Goal: Complete application form: Complete application form

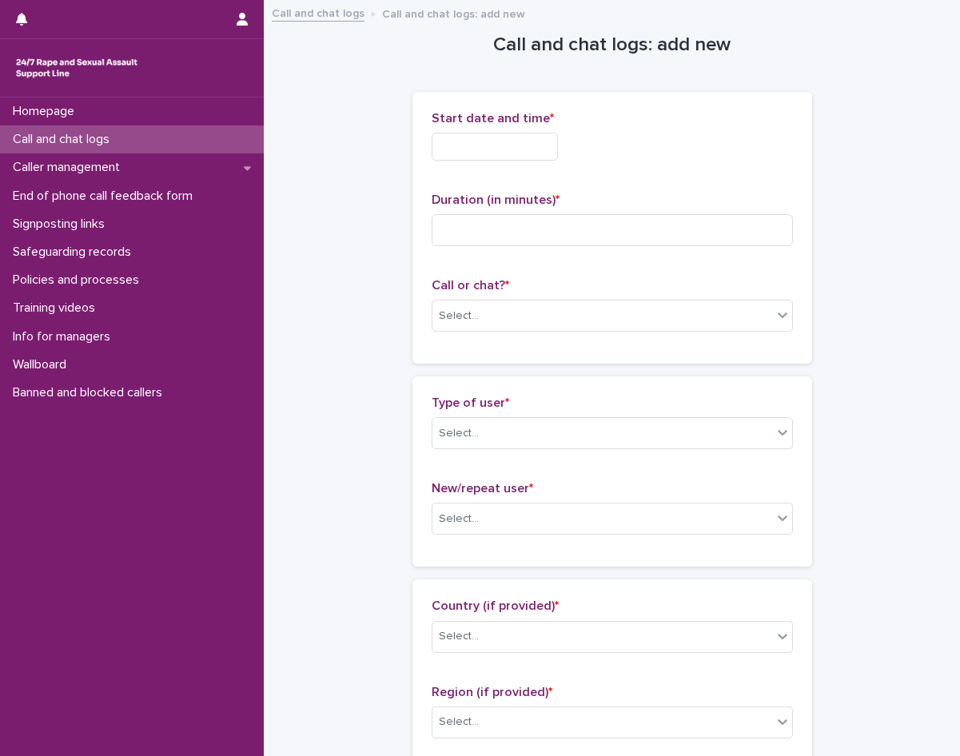
click at [529, 141] on input "text" at bounding box center [495, 147] width 126 height 28
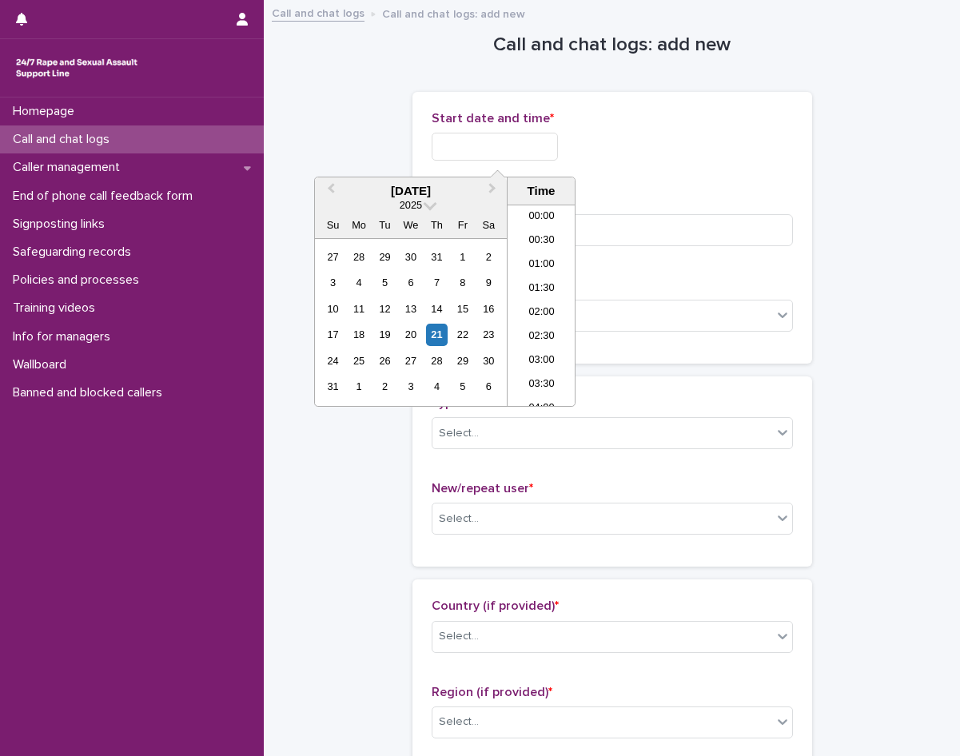
scroll to position [728, 0]
click at [531, 253] on li "16:00" at bounding box center [542, 257] width 68 height 24
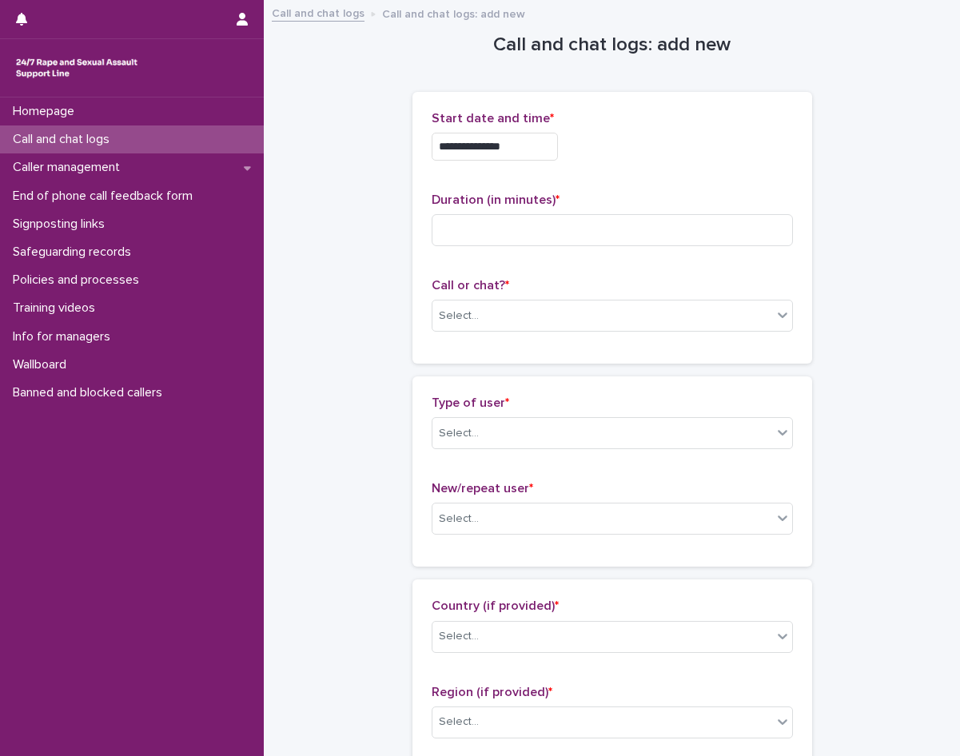
click at [537, 147] on input "**********" at bounding box center [495, 147] width 126 height 28
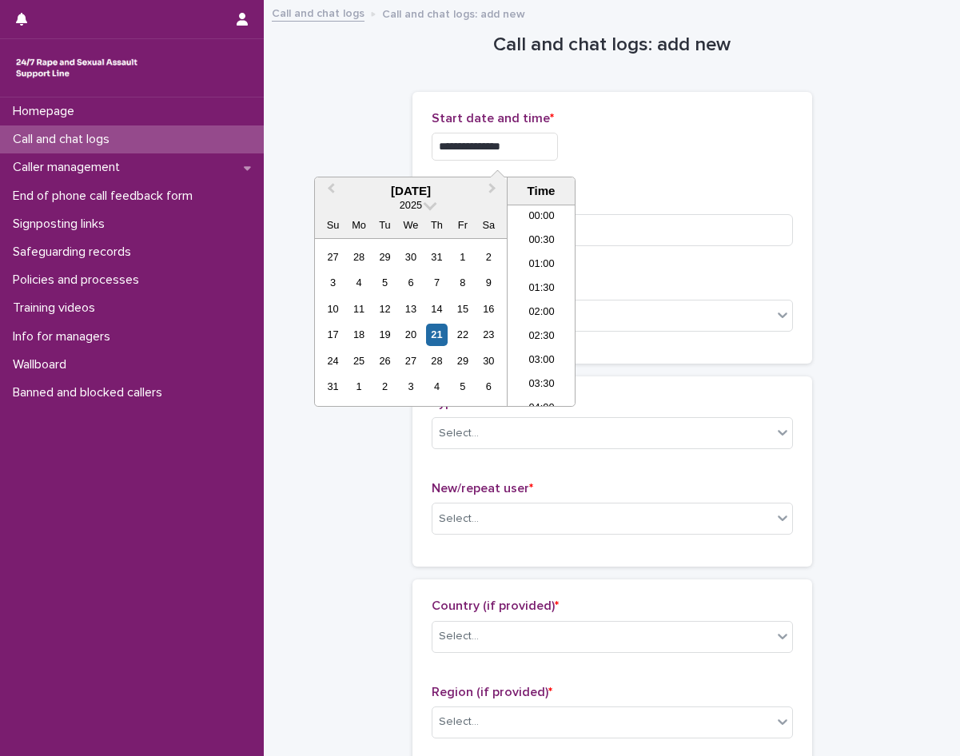
scroll to position [680, 0]
type input "**********"
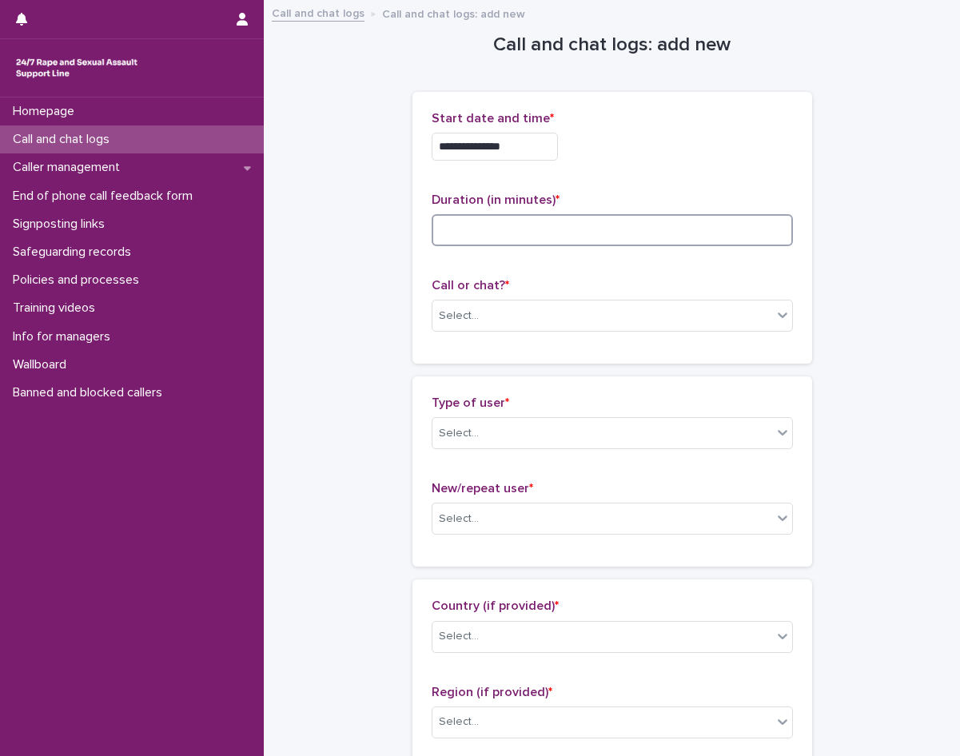
click at [603, 235] on input at bounding box center [612, 230] width 361 height 32
type input "**"
click at [478, 321] on div "Select..." at bounding box center [603, 316] width 340 height 26
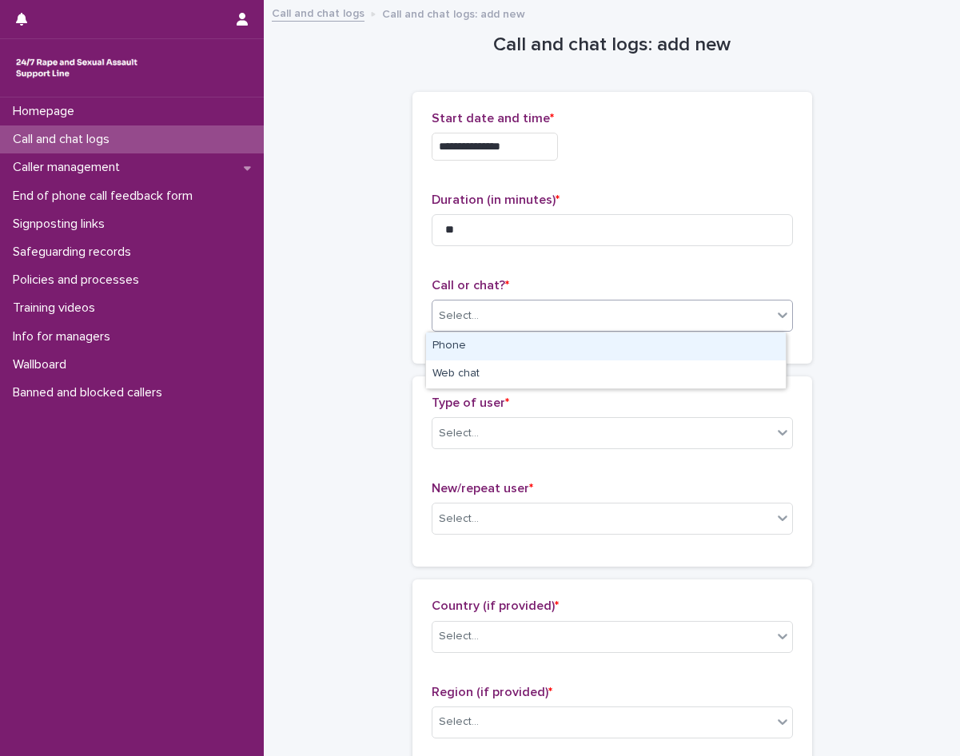
click at [470, 349] on div "Phone" at bounding box center [606, 347] width 360 height 28
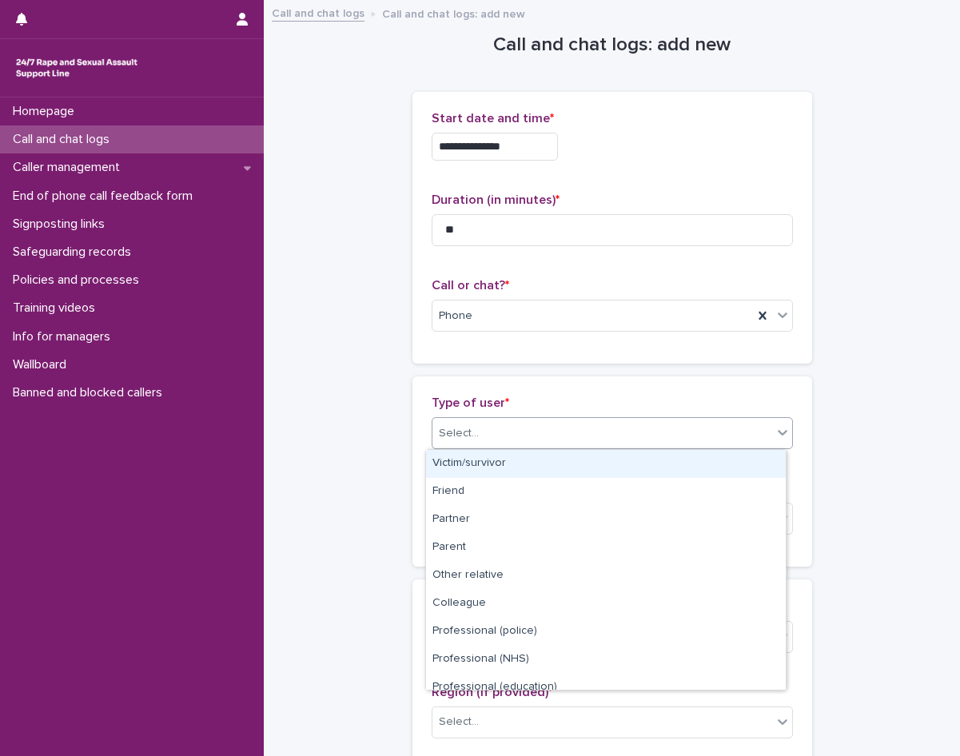
click at [456, 437] on div "Select..." at bounding box center [459, 433] width 40 height 17
click at [489, 460] on div "Victim/survivor" at bounding box center [606, 464] width 360 height 28
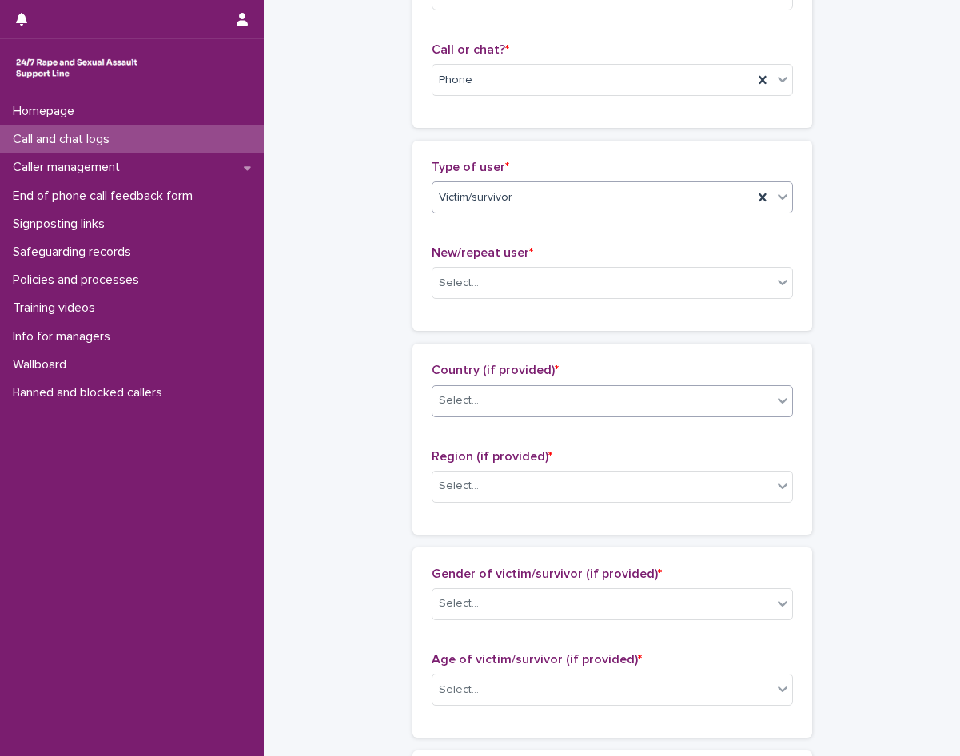
scroll to position [240, 0]
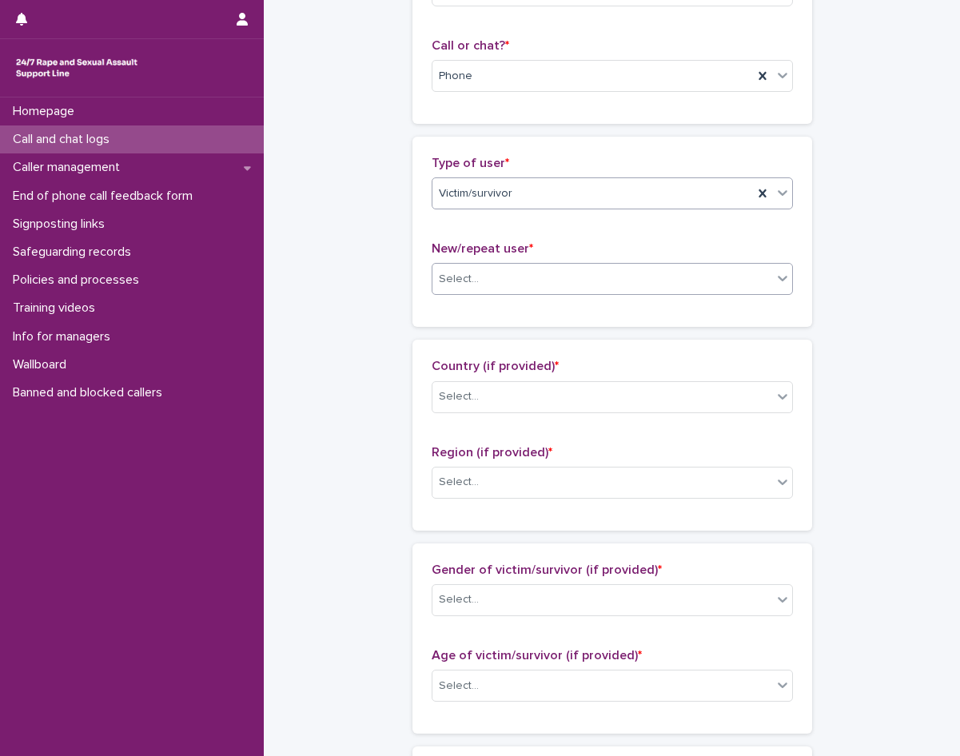
click at [512, 272] on div "Select..." at bounding box center [603, 279] width 340 height 26
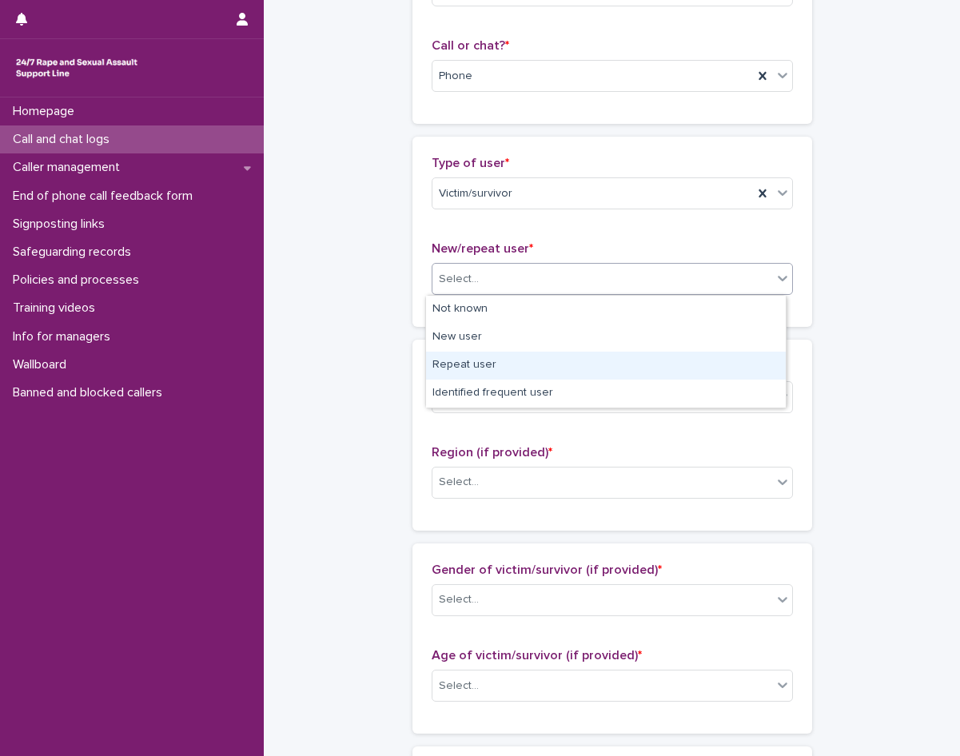
click at [462, 369] on div "Repeat user" at bounding box center [606, 366] width 360 height 28
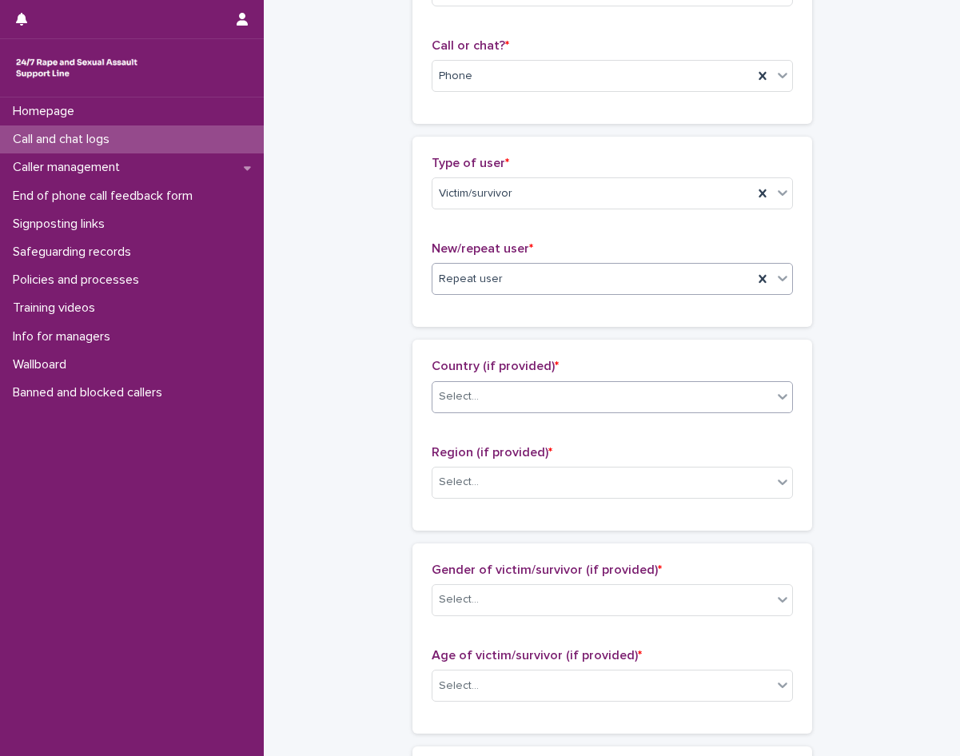
click at [467, 402] on div "Select..." at bounding box center [459, 397] width 40 height 17
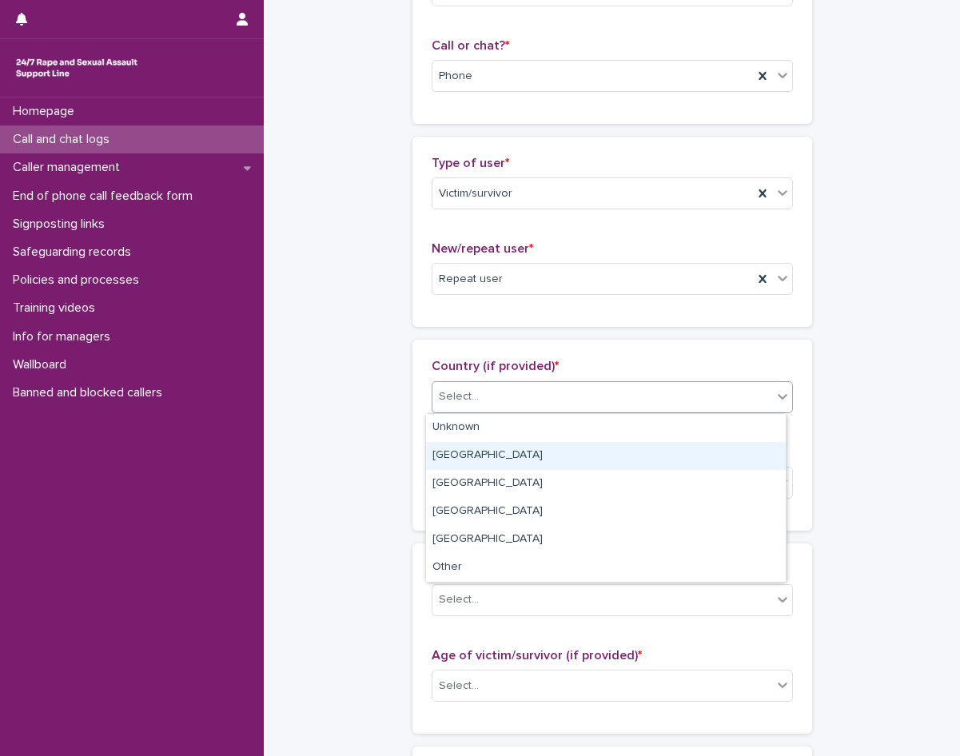
click at [478, 463] on div "[GEOGRAPHIC_DATA]" at bounding box center [606, 456] width 360 height 28
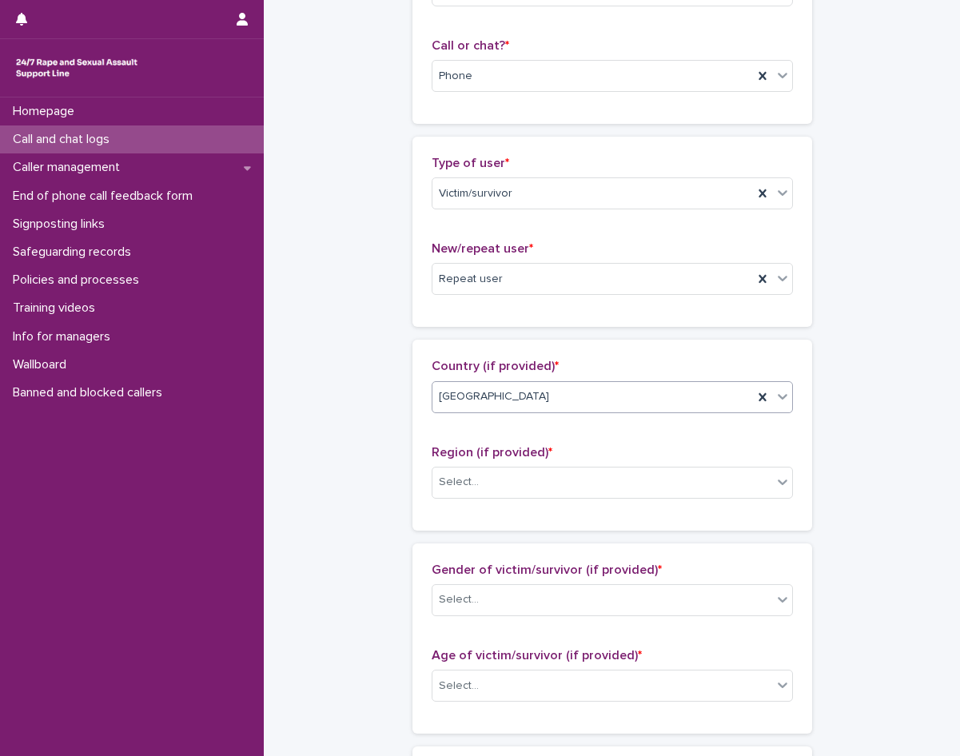
scroll to position [400, 0]
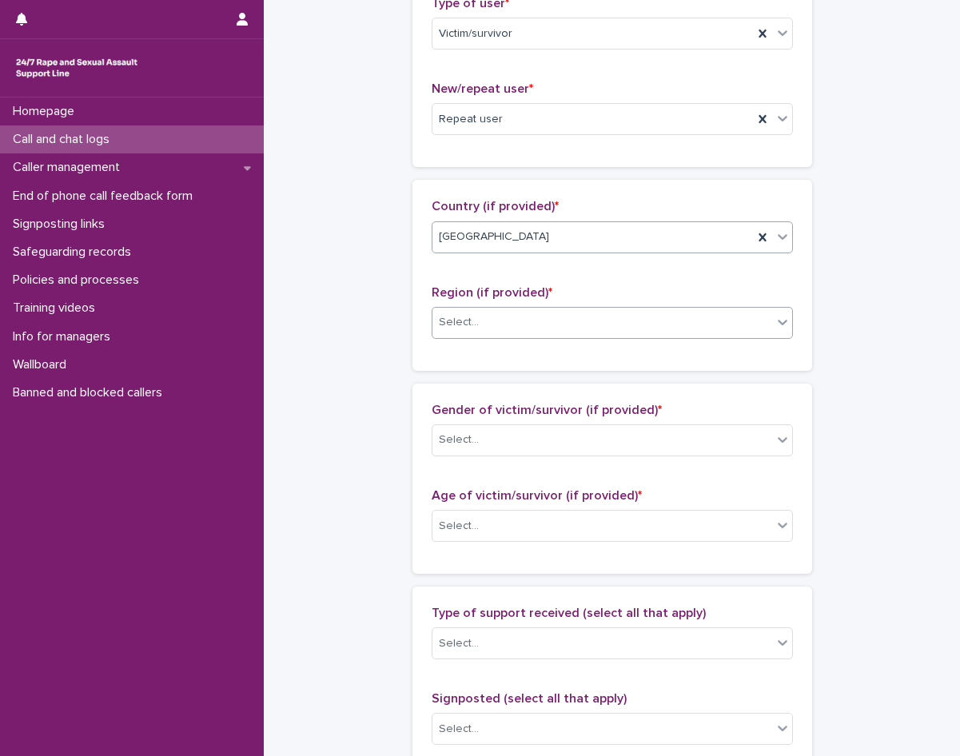
click at [486, 323] on div "Select..." at bounding box center [603, 322] width 340 height 26
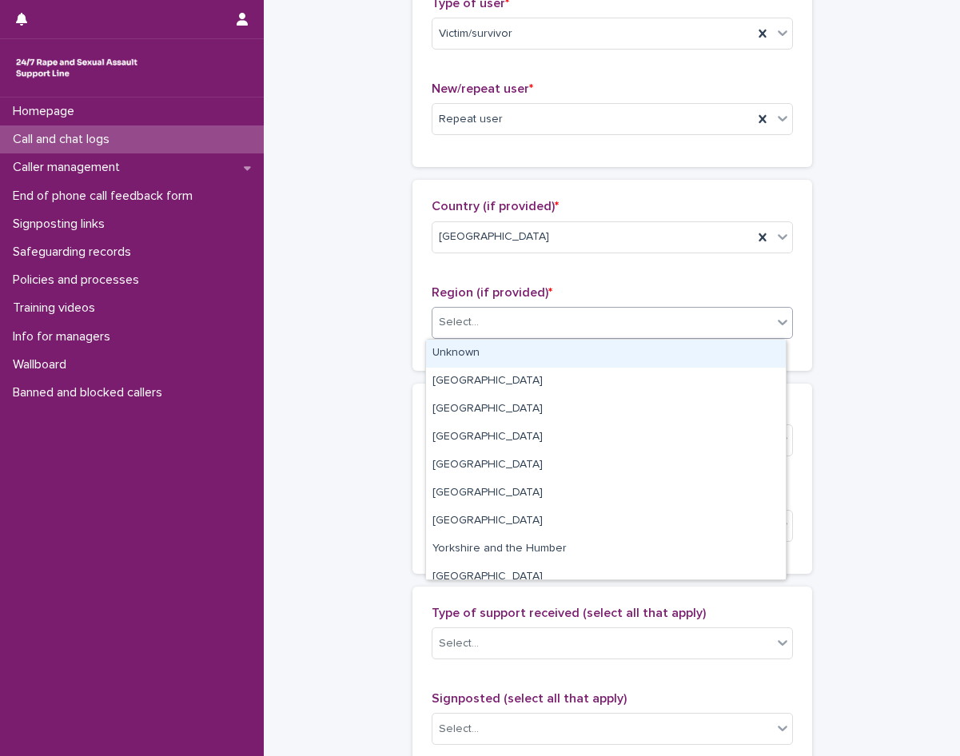
click at [480, 353] on div "Unknown" at bounding box center [606, 354] width 360 height 28
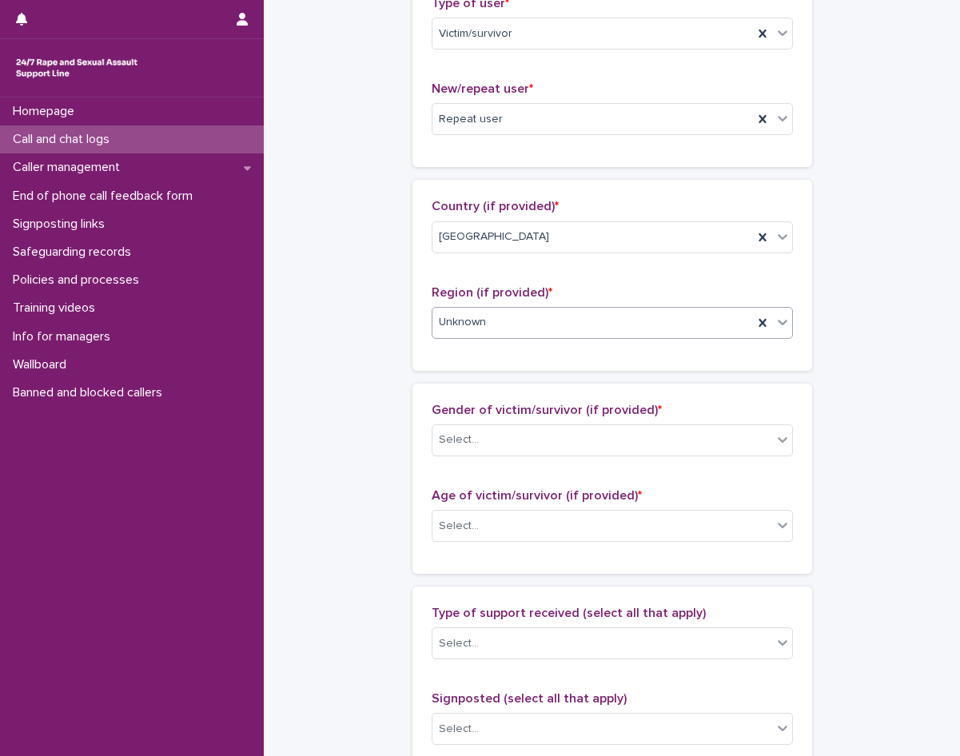
scroll to position [560, 0]
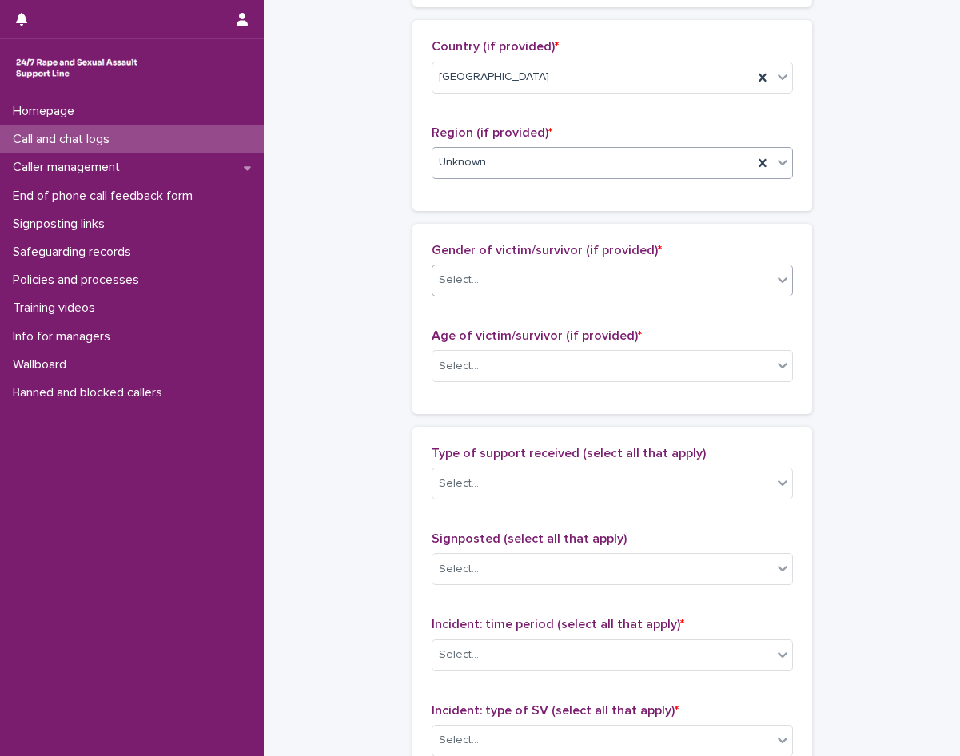
click at [495, 266] on div "Select..." at bounding box center [612, 281] width 361 height 32
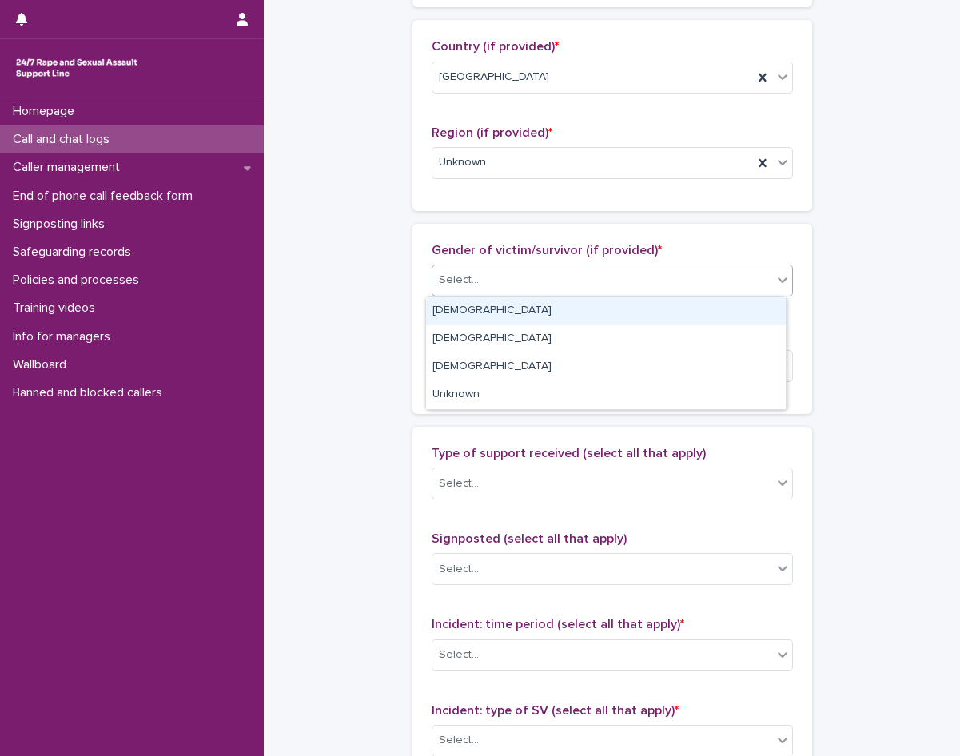
click at [480, 301] on div "[DEMOGRAPHIC_DATA]" at bounding box center [606, 311] width 360 height 28
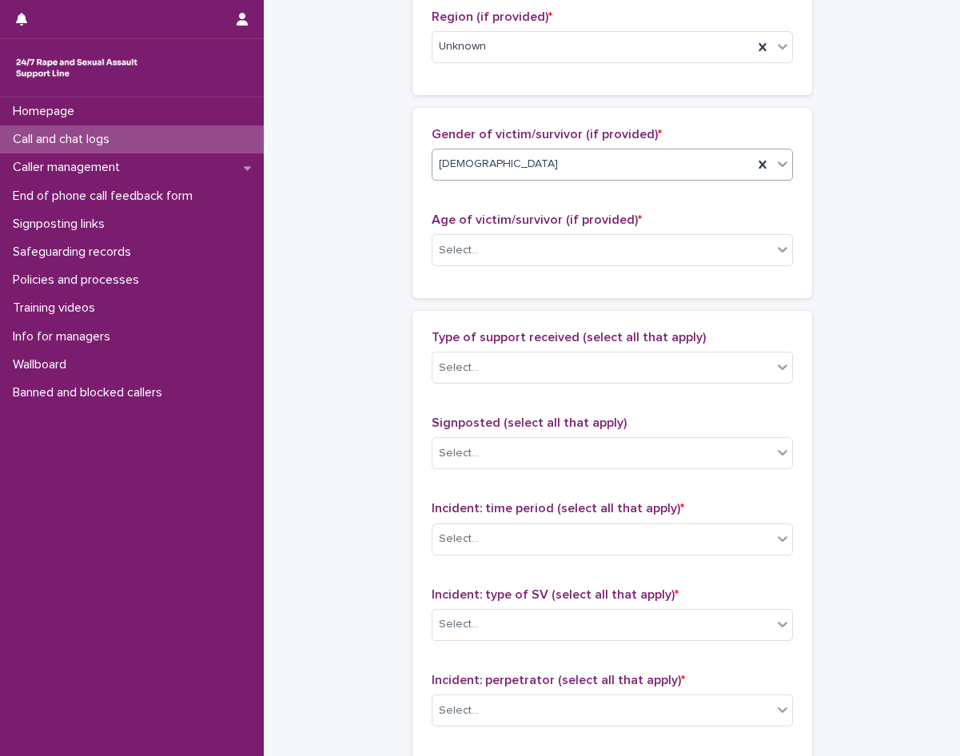
scroll to position [720, 0]
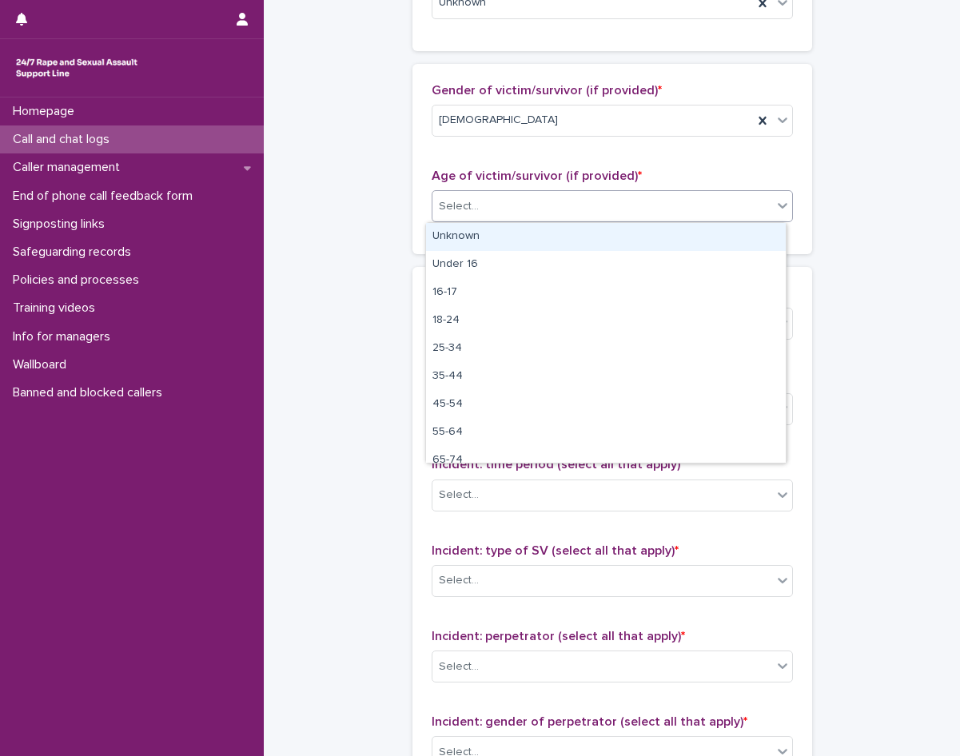
click at [496, 209] on div "Select..." at bounding box center [603, 207] width 340 height 26
click at [495, 240] on div "Unknown" at bounding box center [606, 237] width 360 height 28
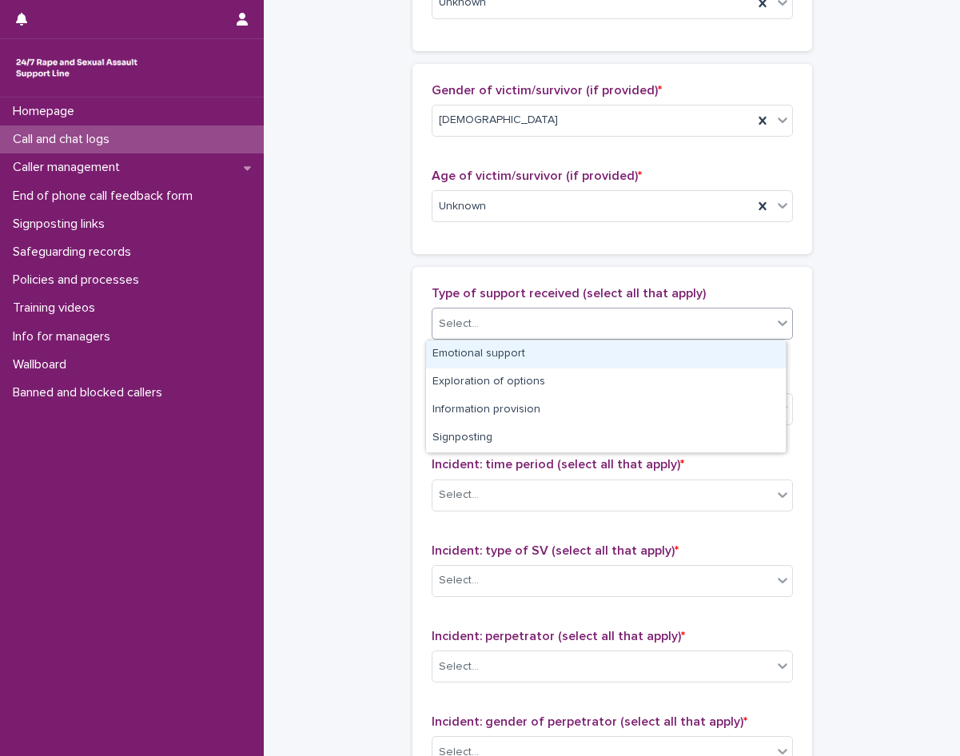
click at [481, 331] on div at bounding box center [482, 324] width 2 height 17
click at [508, 357] on div "Emotional support" at bounding box center [606, 355] width 360 height 28
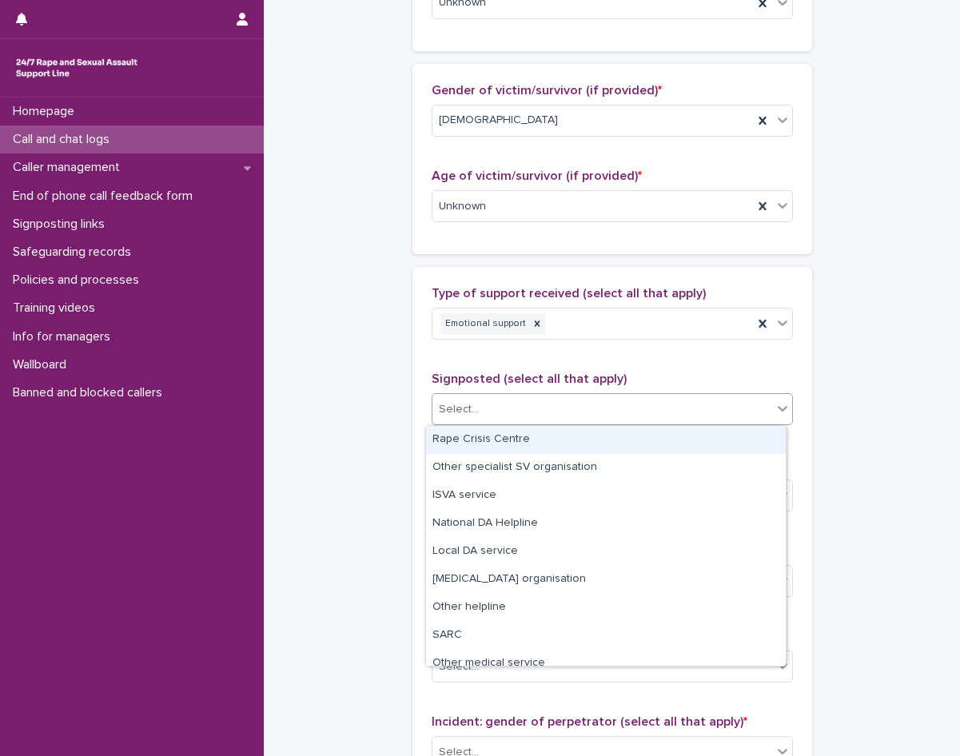
click at [498, 406] on div "Select..." at bounding box center [603, 410] width 340 height 26
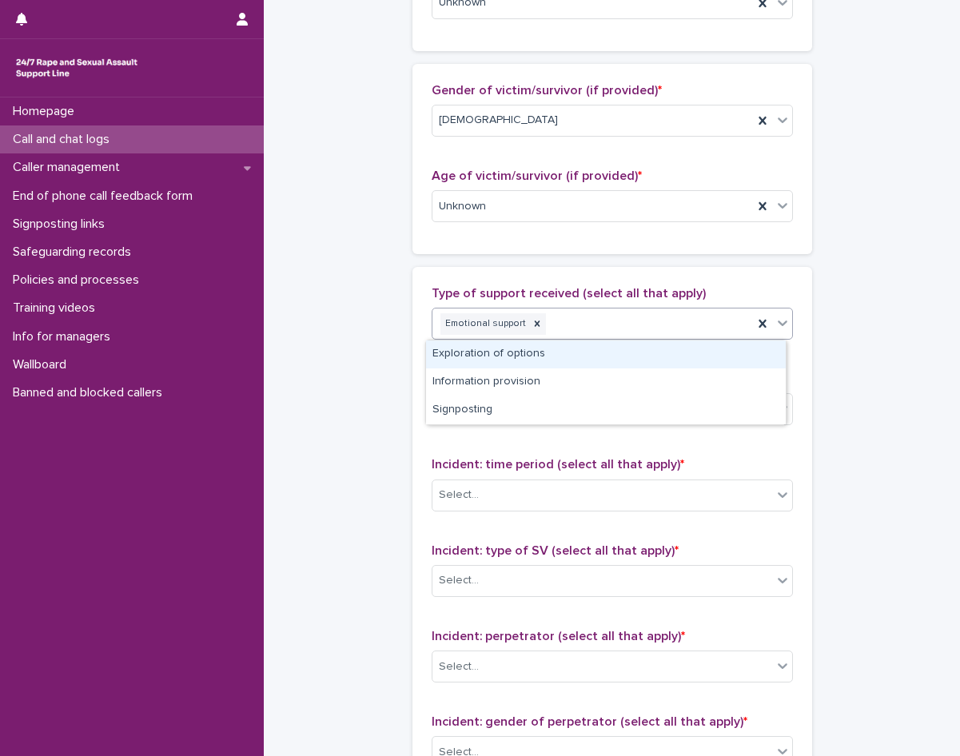
click at [578, 326] on div "Emotional support" at bounding box center [593, 324] width 321 height 28
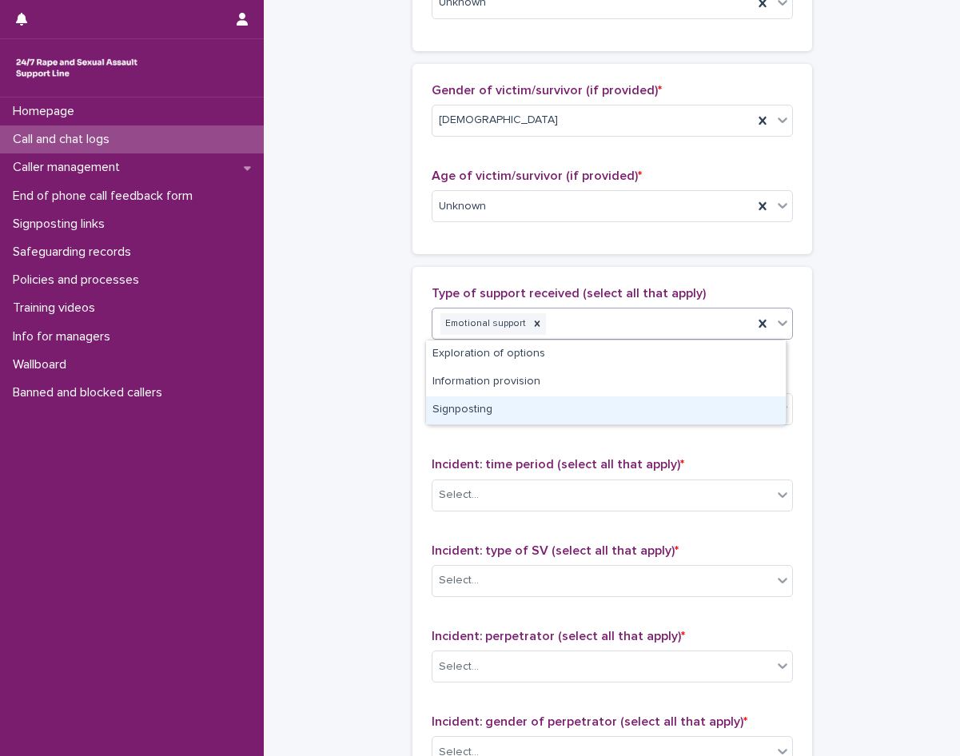
click at [493, 412] on div "Signposting" at bounding box center [606, 411] width 360 height 28
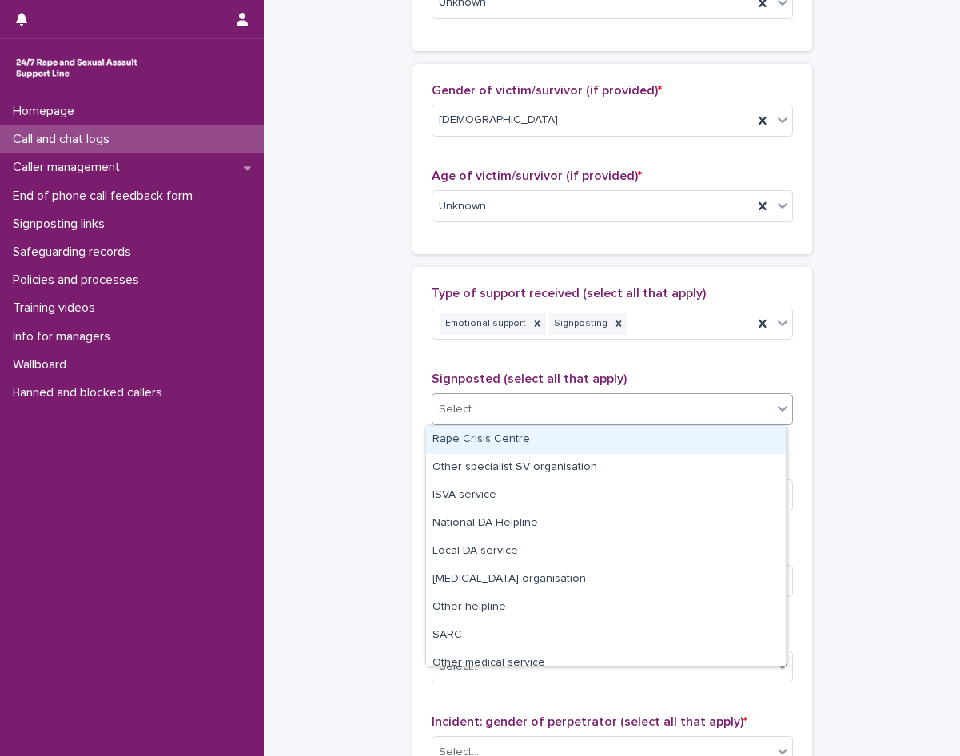
click at [493, 411] on div "Select..." at bounding box center [603, 410] width 340 height 26
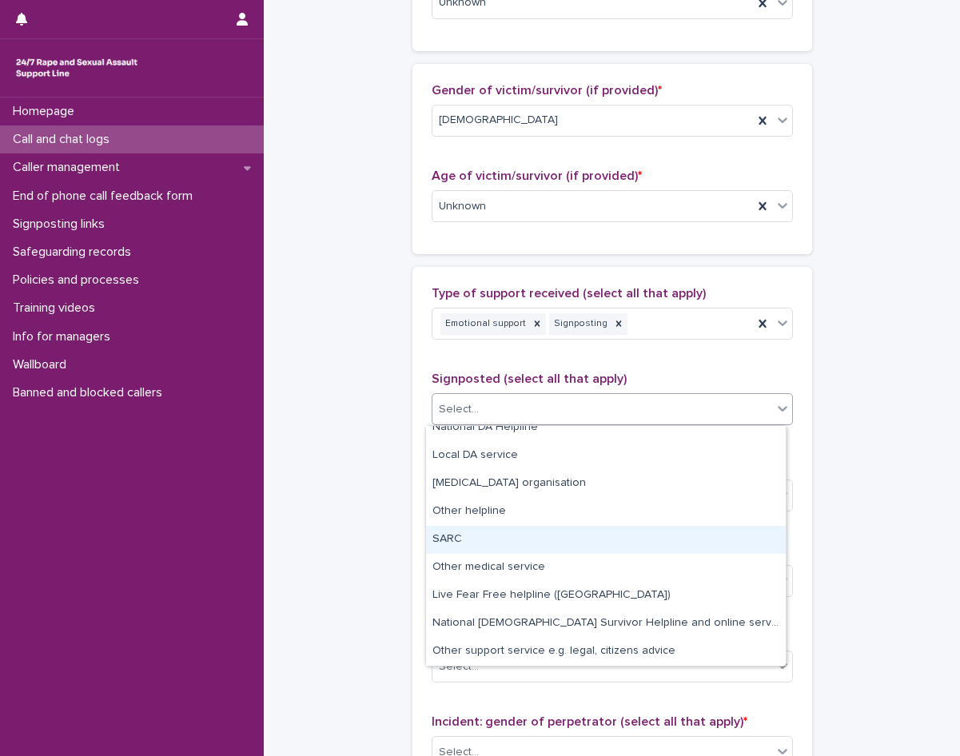
scroll to position [0, 0]
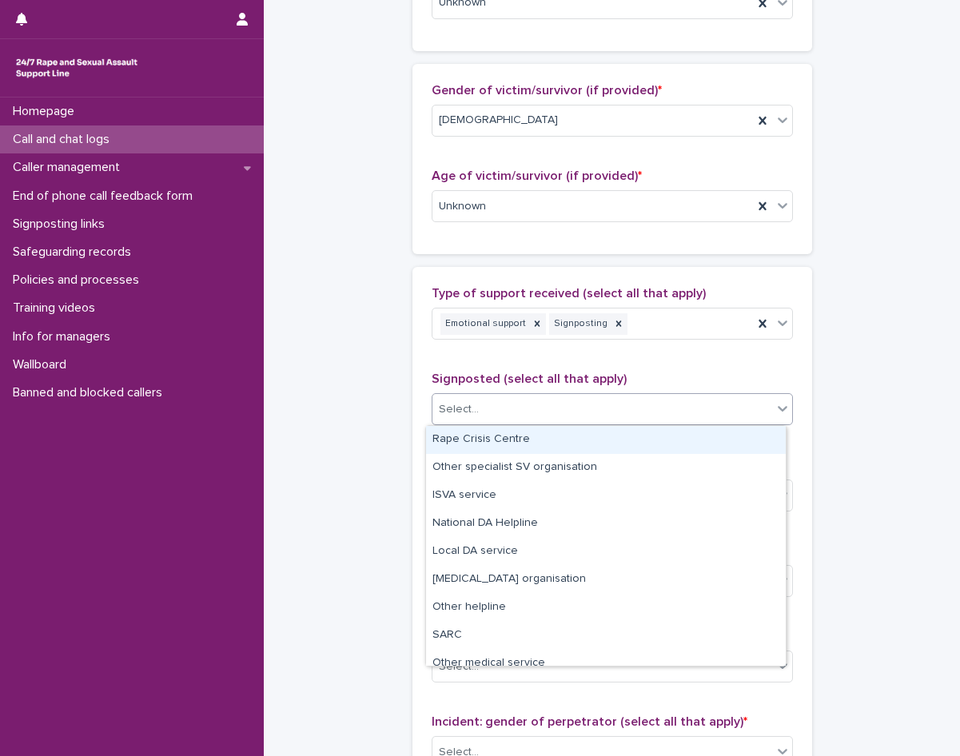
click at [508, 439] on div "Rape Crisis Centre" at bounding box center [606, 440] width 360 height 28
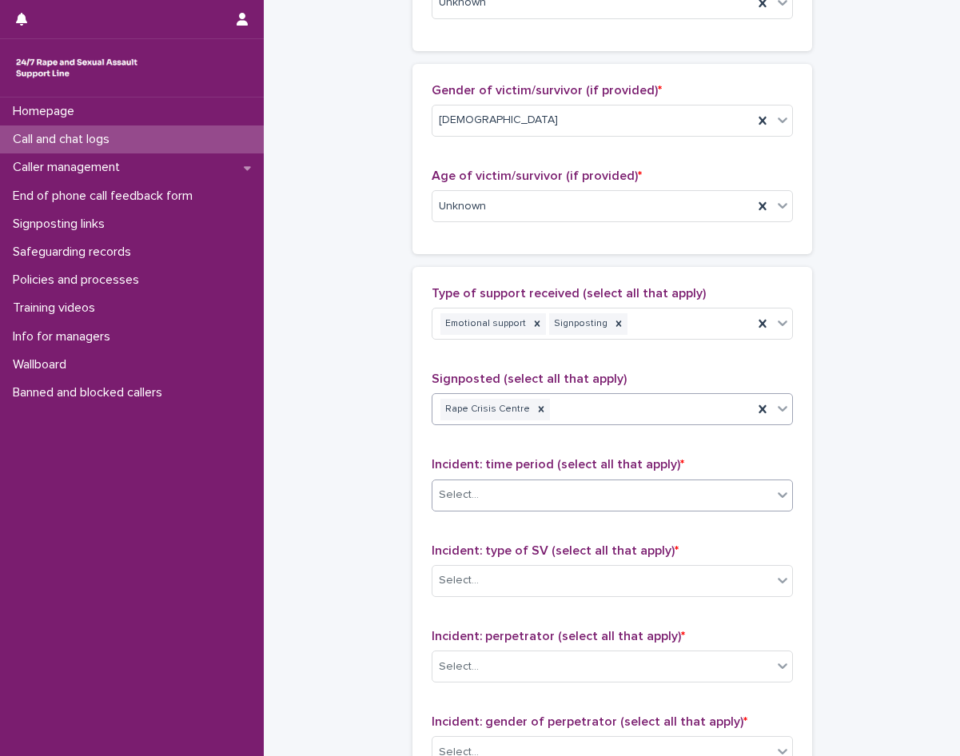
click at [457, 510] on div "Select..." at bounding box center [612, 496] width 361 height 32
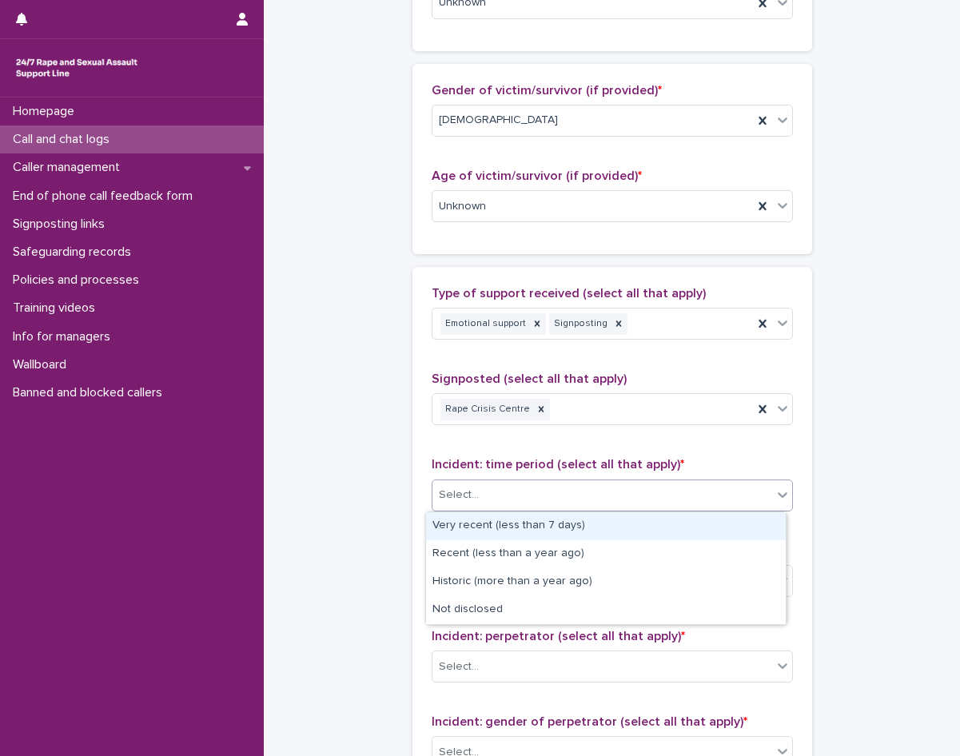
click at [489, 525] on div "Very recent (less than 7 days)" at bounding box center [606, 527] width 360 height 28
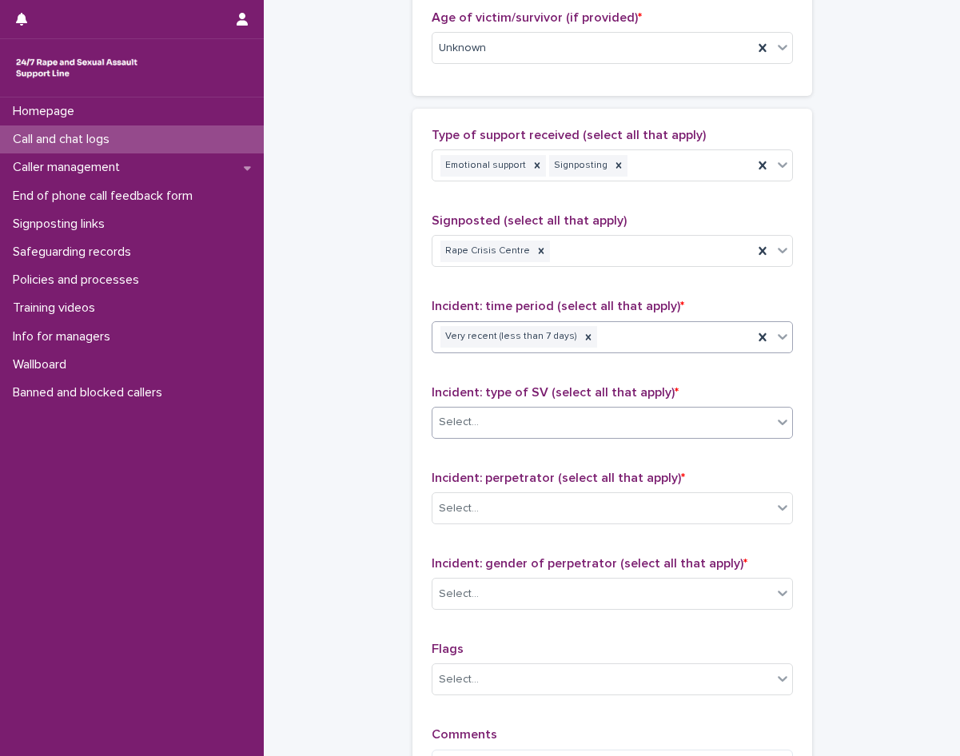
scroll to position [880, 0]
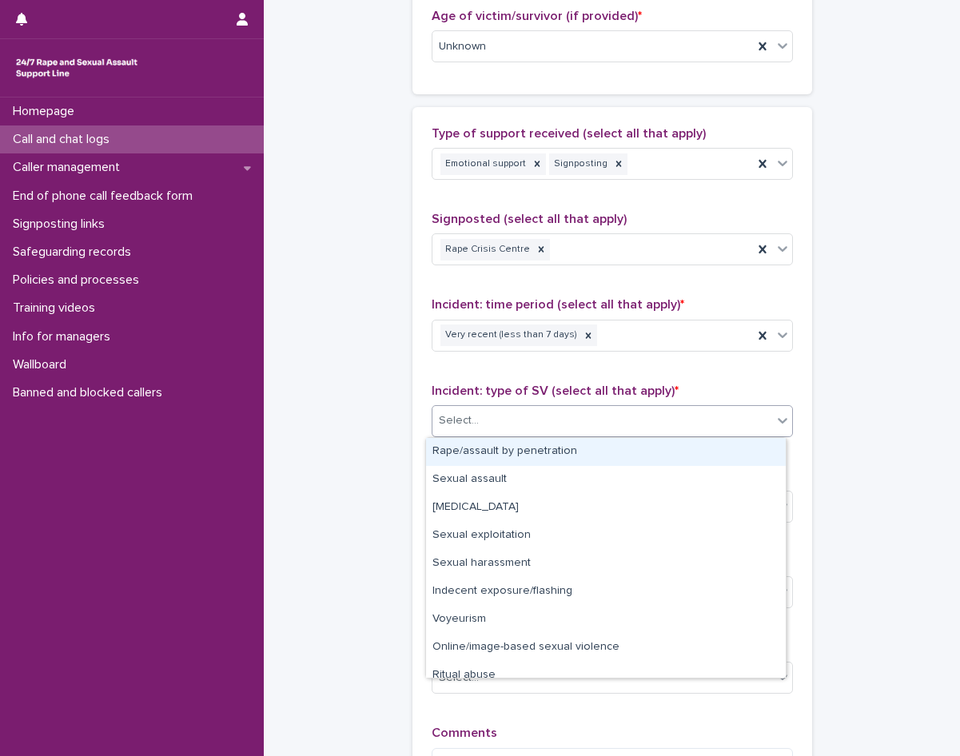
click at [512, 417] on div "Select..." at bounding box center [603, 421] width 340 height 26
click at [496, 441] on div "Rape/assault by penetration" at bounding box center [606, 452] width 360 height 28
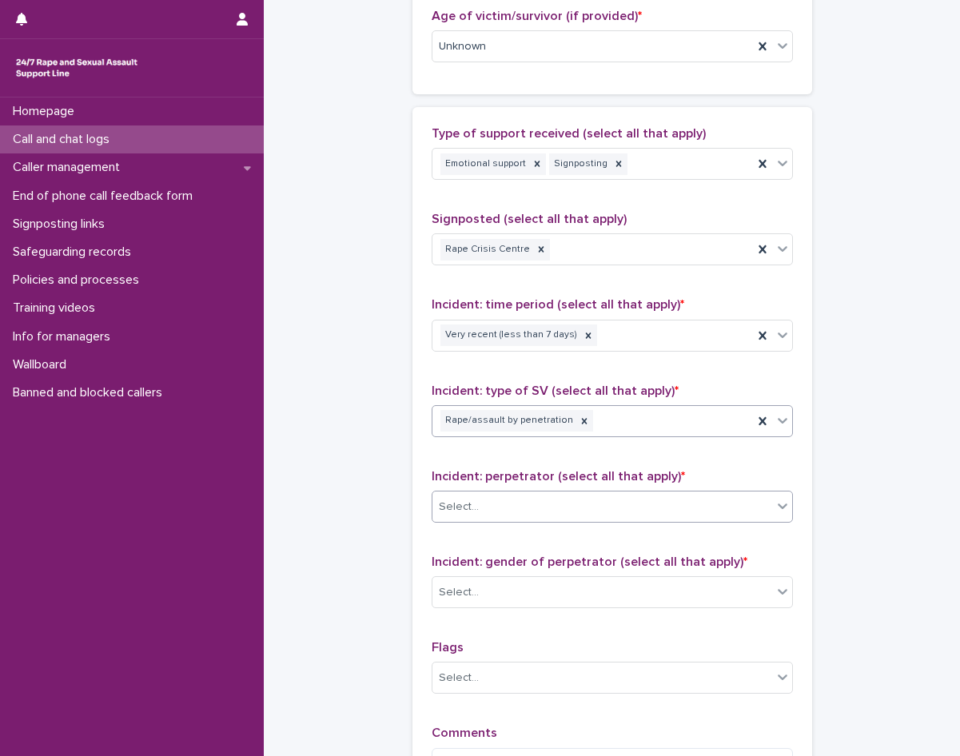
click at [497, 503] on div "Select..." at bounding box center [603, 507] width 340 height 26
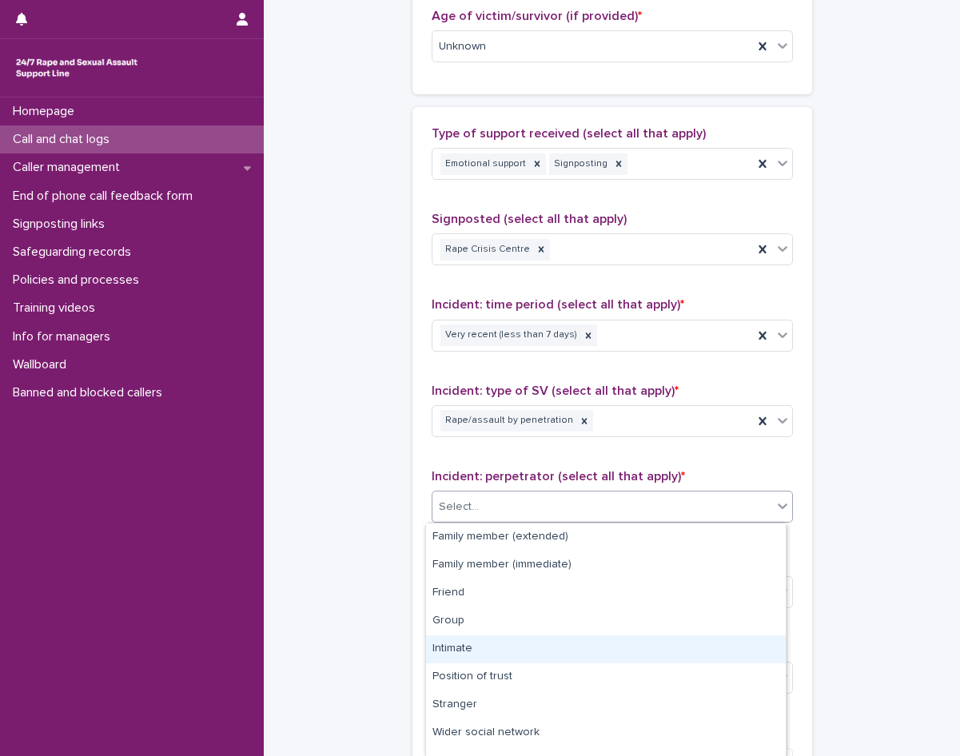
click at [456, 641] on div "Intimate" at bounding box center [606, 650] width 360 height 28
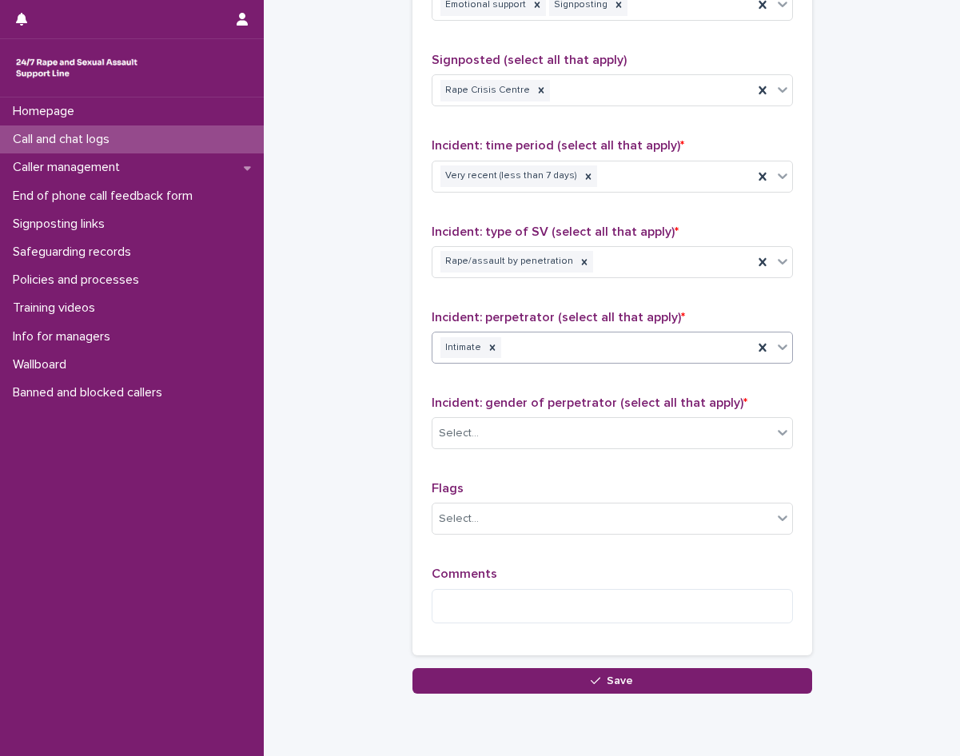
scroll to position [1101, 0]
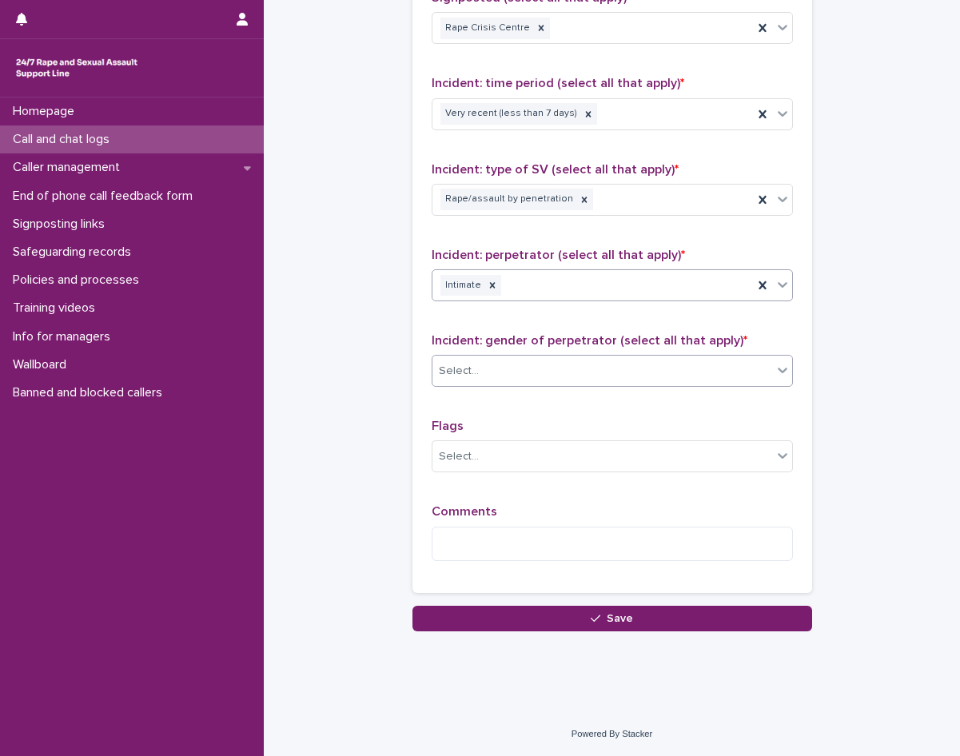
click at [528, 374] on div "Select..." at bounding box center [603, 371] width 340 height 26
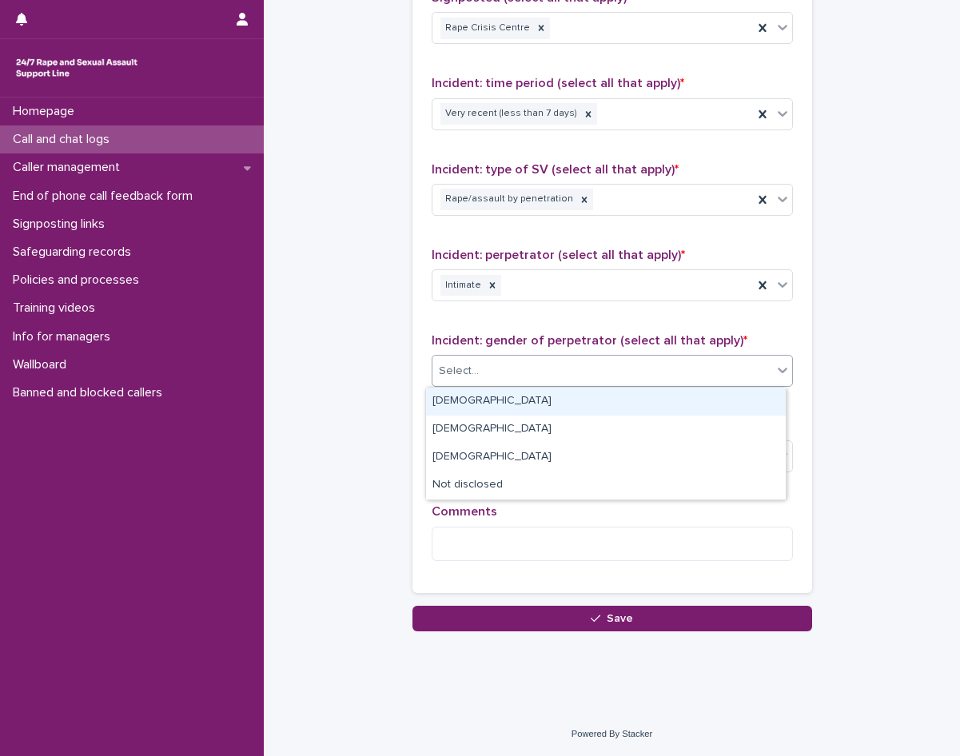
click at [493, 397] on div "[DEMOGRAPHIC_DATA]" at bounding box center [606, 402] width 360 height 28
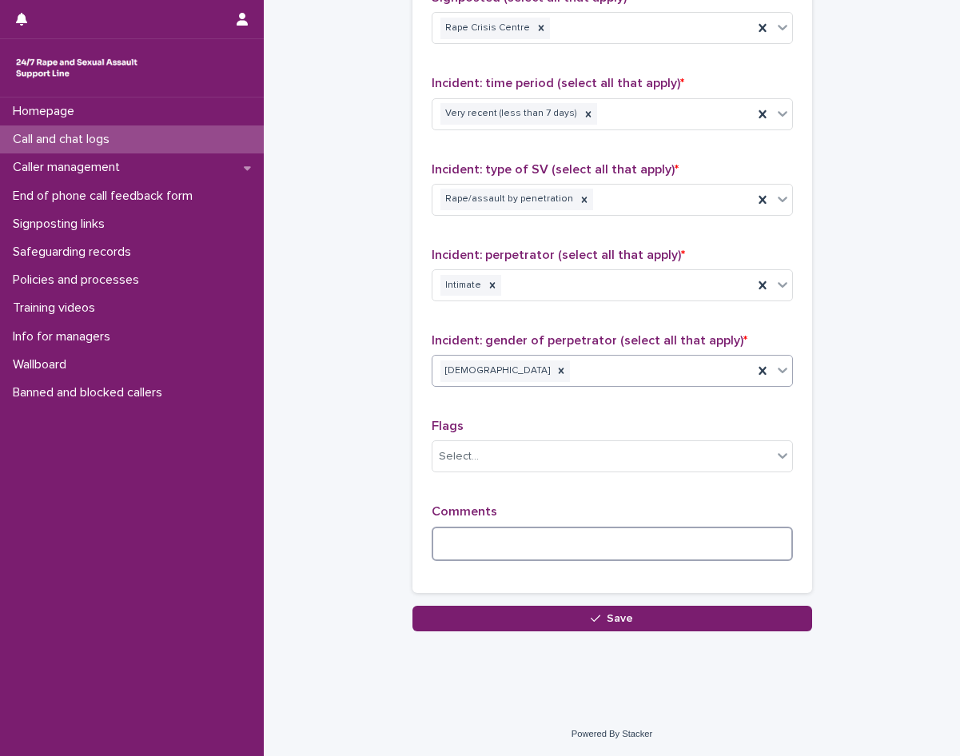
click at [449, 545] on textarea at bounding box center [612, 544] width 361 height 34
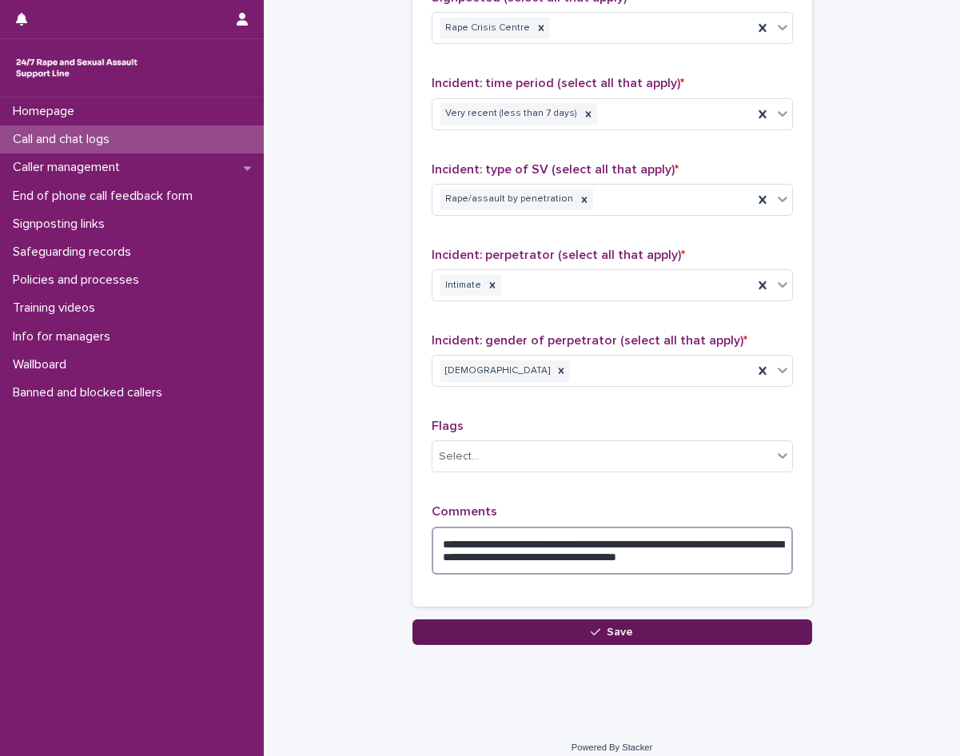
type textarea "**********"
click at [593, 632] on icon "button" at bounding box center [596, 631] width 10 height 7
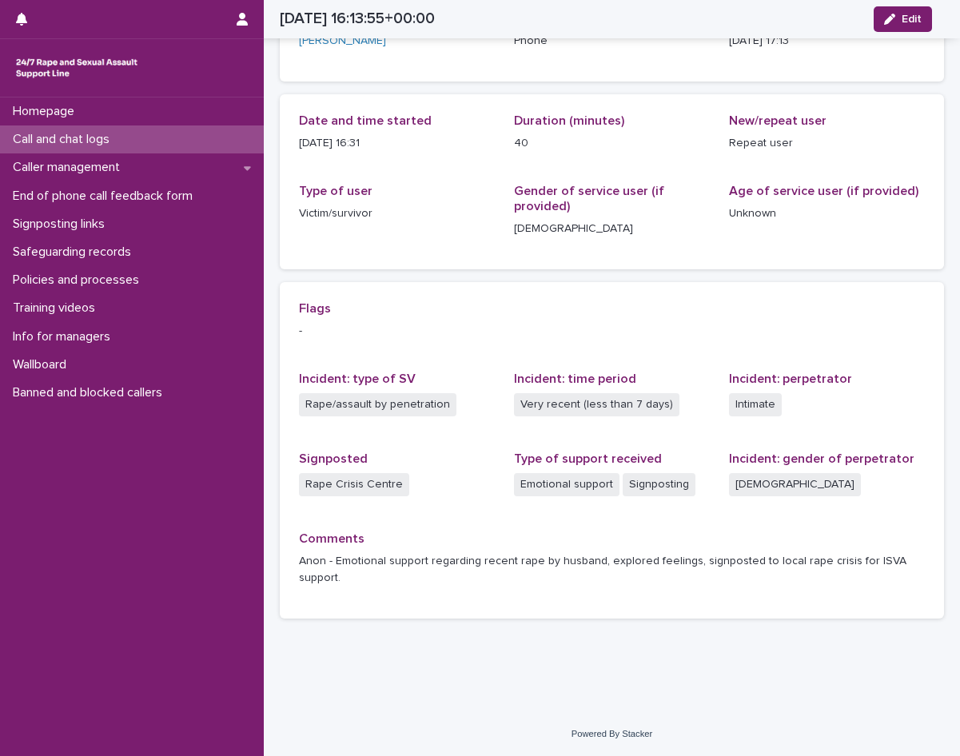
scroll to position [125, 0]
